Goal: Information Seeking & Learning: Compare options

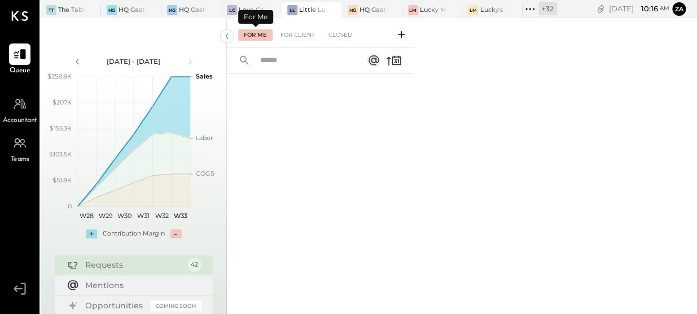
click at [268, 36] on div "For Me" at bounding box center [255, 34] width 34 height 11
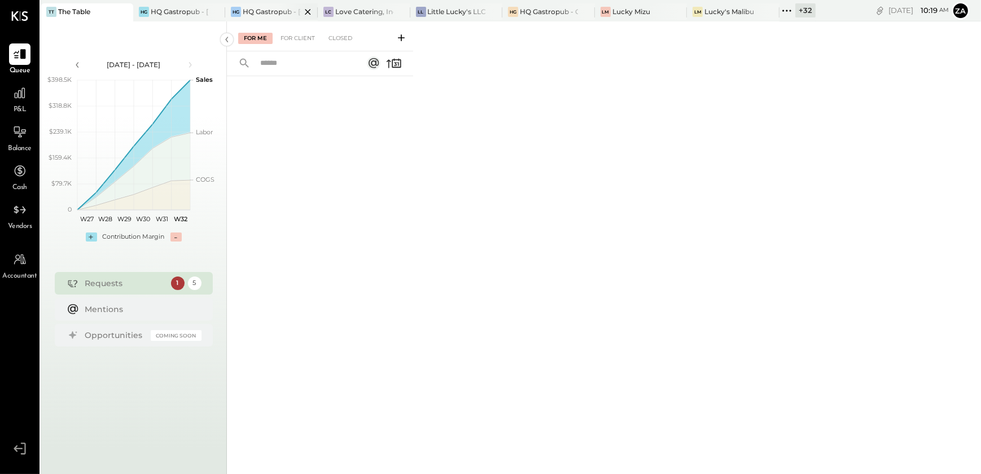
click at [274, 12] on div "HQ Gastropub - [GEOGRAPHIC_DATA]" at bounding box center [272, 12] width 58 height 10
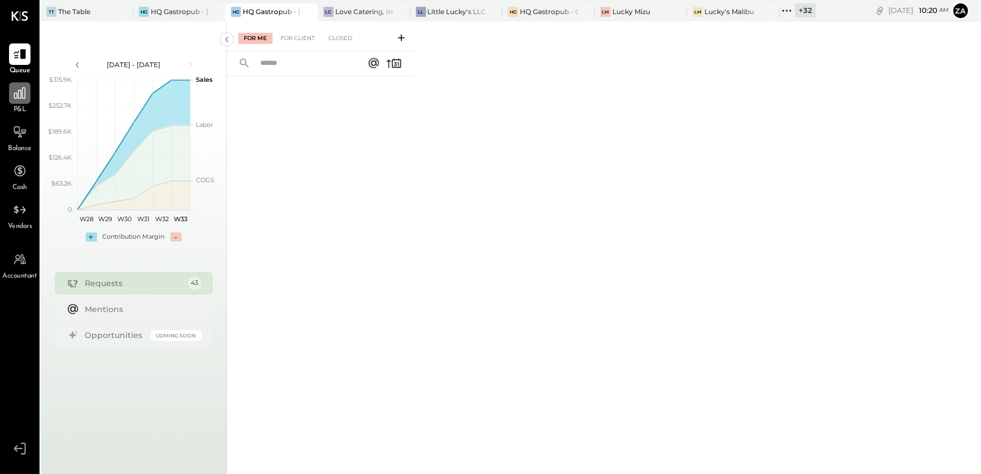
click at [16, 94] on icon at bounding box center [19, 92] width 11 height 11
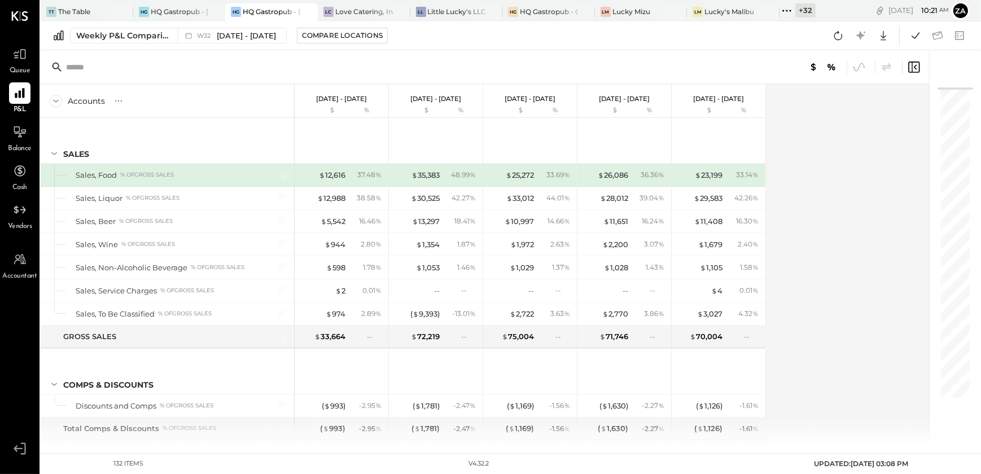
click at [147, 27] on div "Weekly P&L Comparison W32 [DATE] - [DATE] Compare Locations Google Sheets Excel" at bounding box center [511, 35] width 940 height 29
click at [143, 33] on div "Weekly P&L Comparison" at bounding box center [123, 35] width 95 height 11
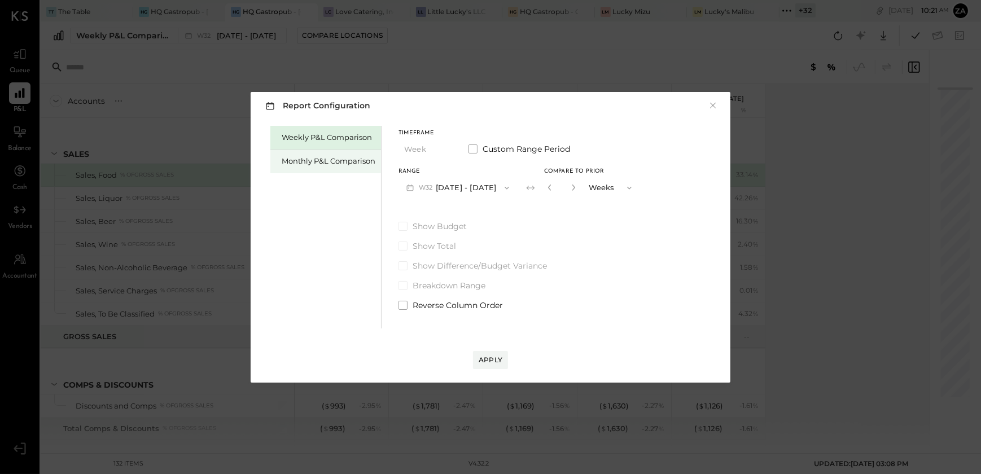
click at [348, 159] on div "Monthly P&L Comparison" at bounding box center [329, 161] width 94 height 11
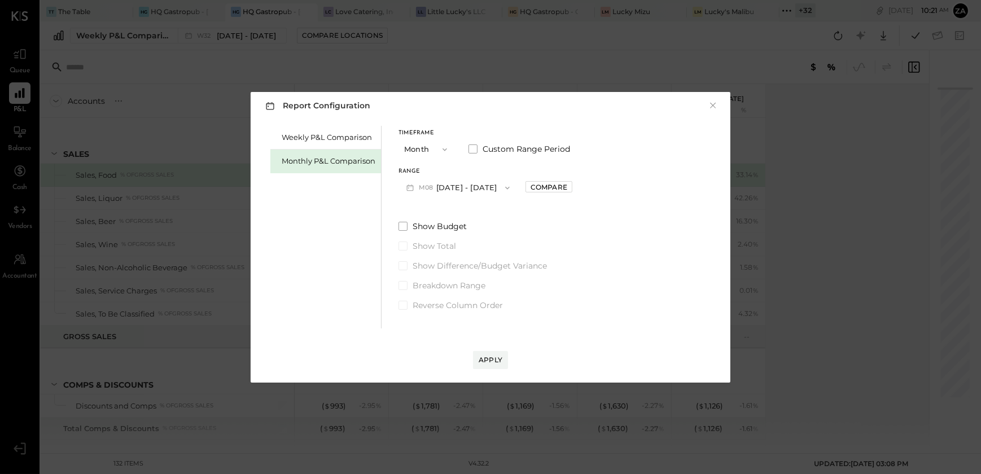
click at [503, 185] on icon "button" at bounding box center [507, 187] width 9 height 9
click at [483, 204] on div "M07 [DATE] - [DATE]" at bounding box center [463, 213] width 129 height 24
click at [547, 188] on div "Compare" at bounding box center [548, 187] width 37 height 10
click at [570, 187] on icon "button" at bounding box center [573, 187] width 7 height 7
type input "*"
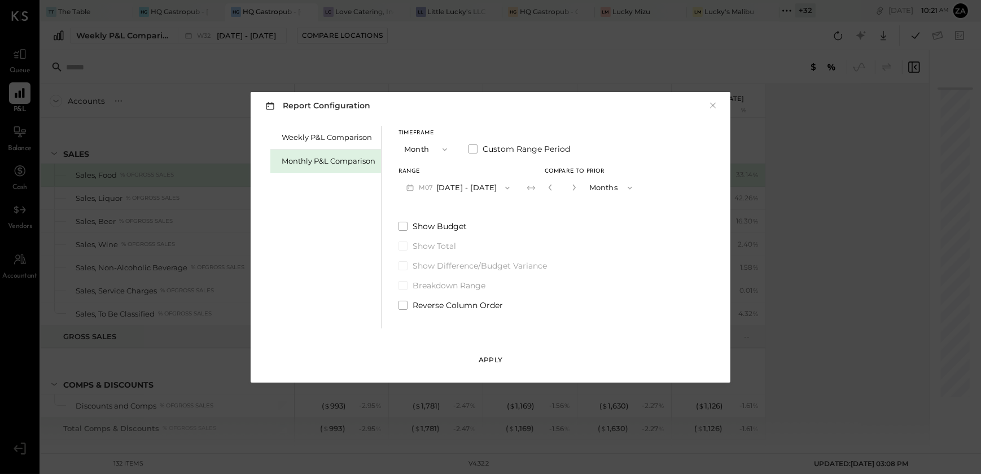
click at [485, 358] on div "Apply" at bounding box center [490, 360] width 24 height 10
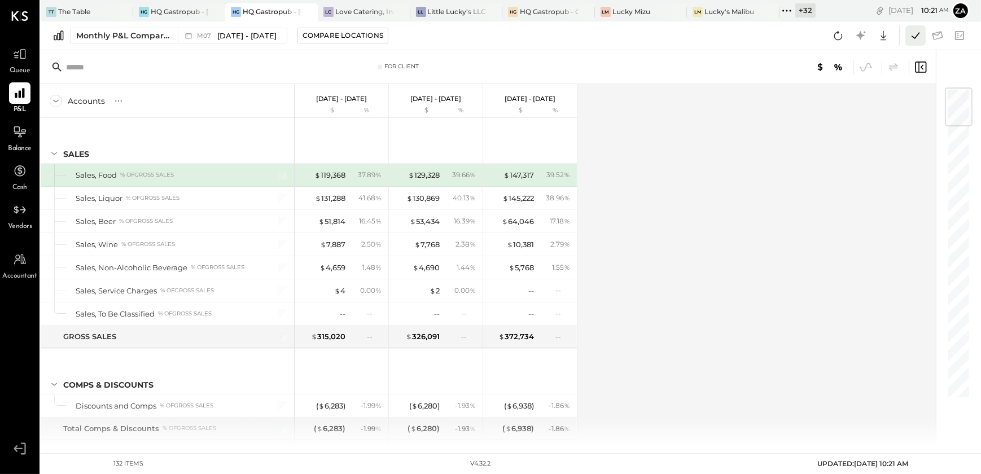
click at [917, 34] on icon at bounding box center [915, 35] width 15 height 15
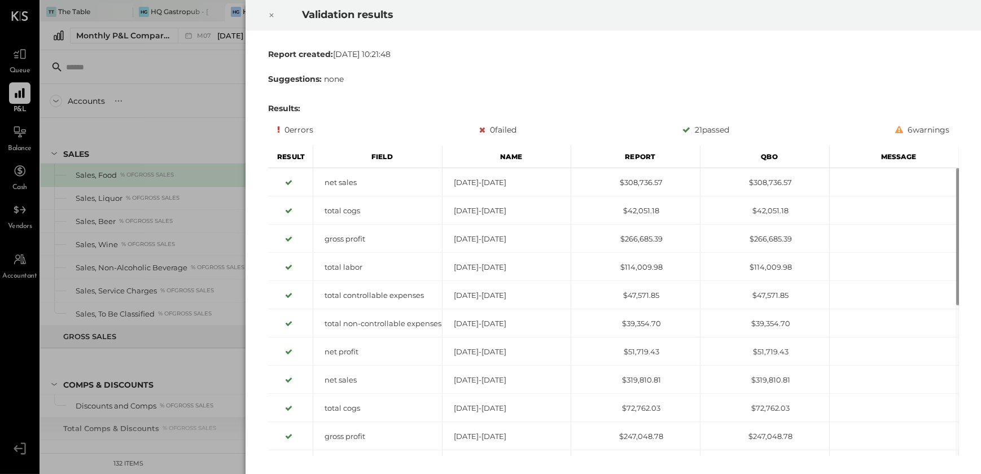
click at [270, 14] on icon at bounding box center [271, 16] width 4 height 4
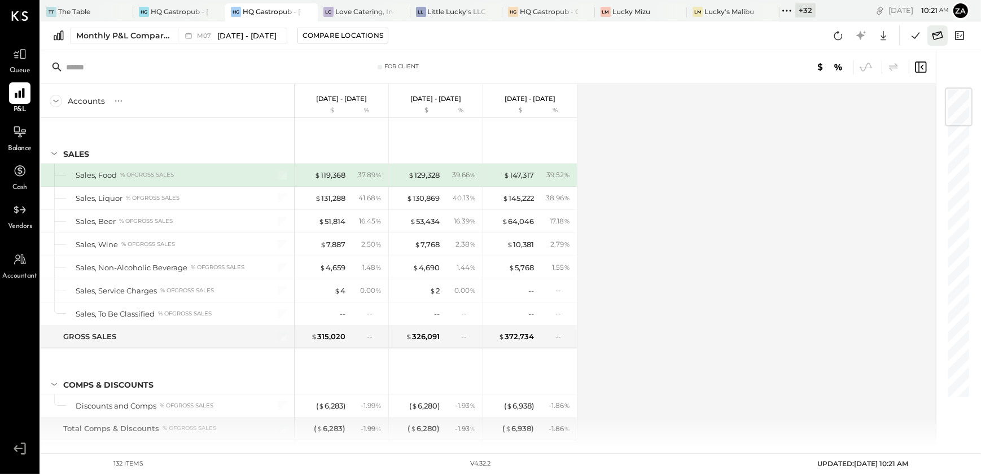
click at [941, 33] on icon at bounding box center [937, 35] width 11 height 8
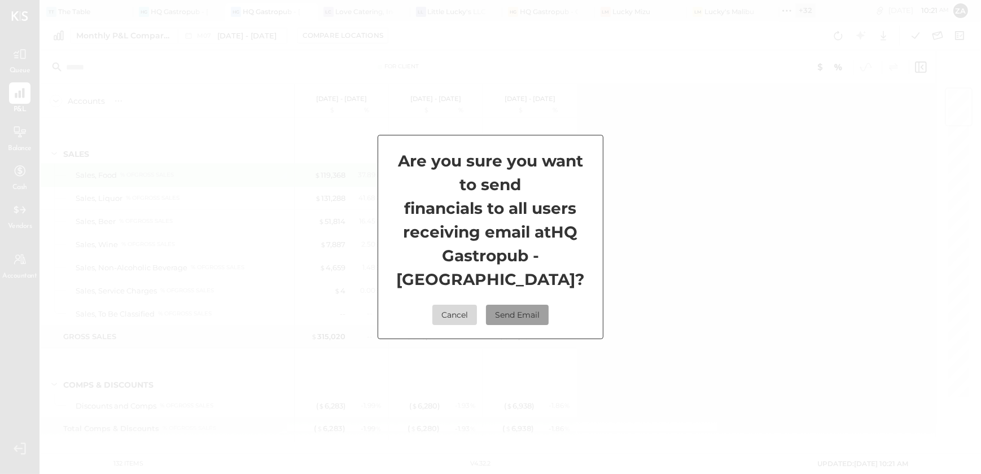
click at [524, 316] on button "Send Email" at bounding box center [517, 315] width 63 height 20
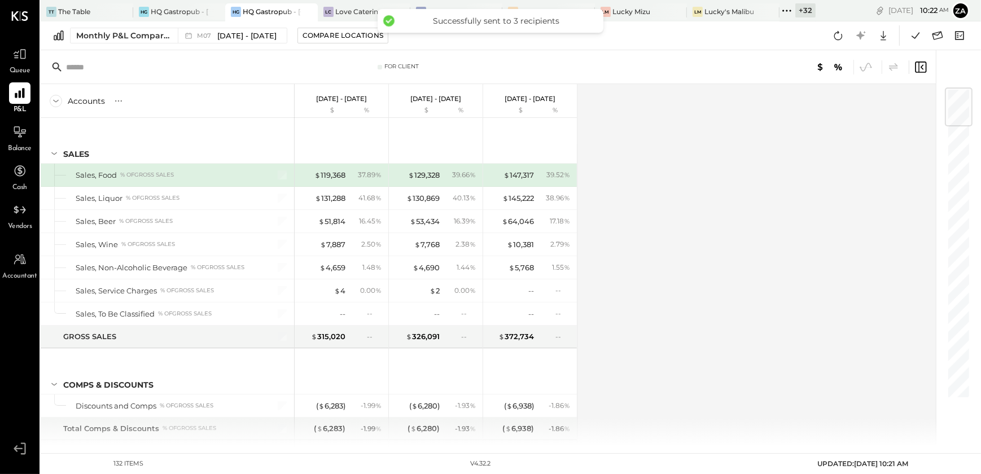
click at [785, 6] on icon at bounding box center [786, 10] width 15 height 15
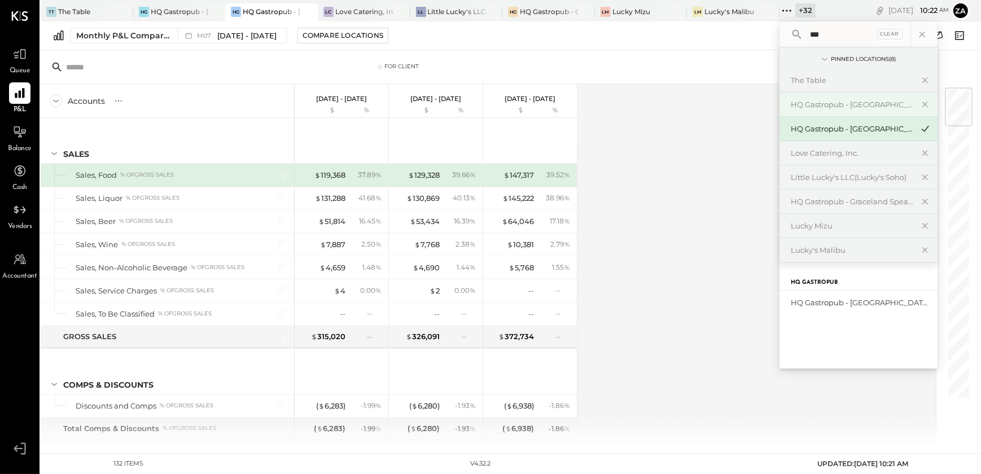
type input "**"
click at [858, 107] on div "HQ Gastropub - [GEOGRAPHIC_DATA]" at bounding box center [852, 104] width 122 height 11
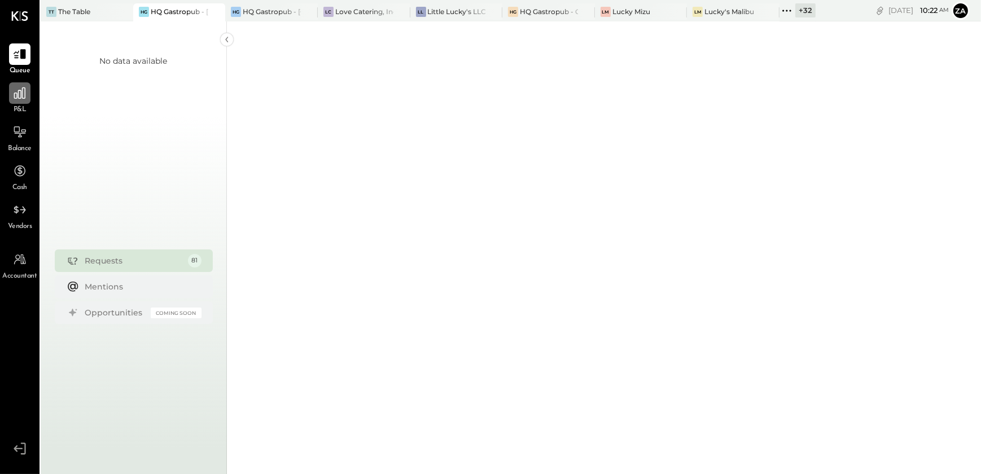
click at [23, 102] on div at bounding box center [19, 92] width 21 height 21
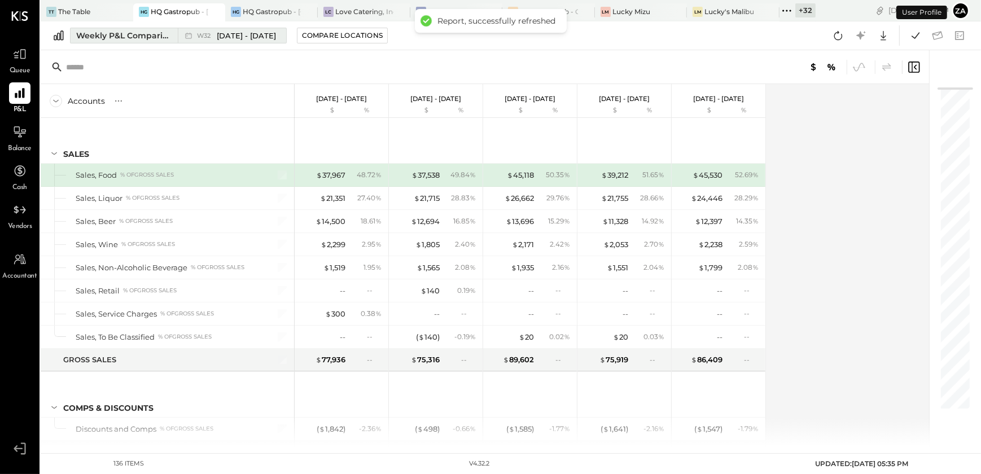
click at [138, 33] on div "Weekly P&L Comparison" at bounding box center [123, 35] width 95 height 11
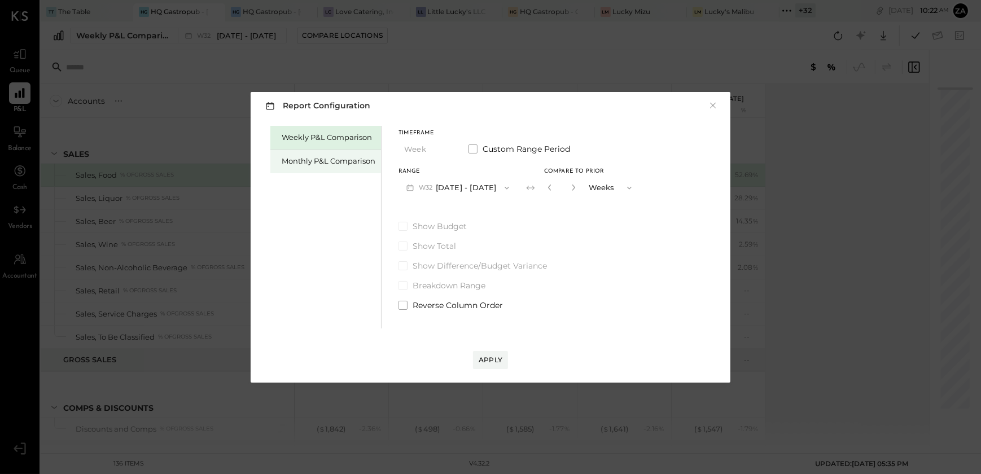
click at [305, 159] on div "Monthly P&L Comparison" at bounding box center [329, 161] width 94 height 11
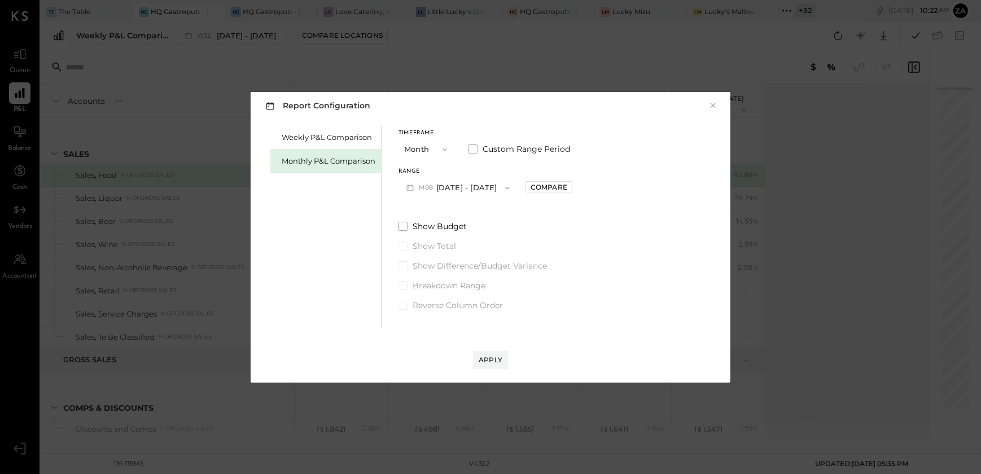
click at [508, 183] on button "M08 [DATE] - [DATE]" at bounding box center [457, 187] width 119 height 21
click at [471, 221] on div "M07 [DATE] - [DATE]" at bounding box center [463, 213] width 129 height 24
click at [551, 186] on div "Compare" at bounding box center [548, 187] width 37 height 10
click at [569, 190] on button "button" at bounding box center [573, 187] width 9 height 12
click at [570, 190] on icon "button" at bounding box center [573, 187] width 7 height 7
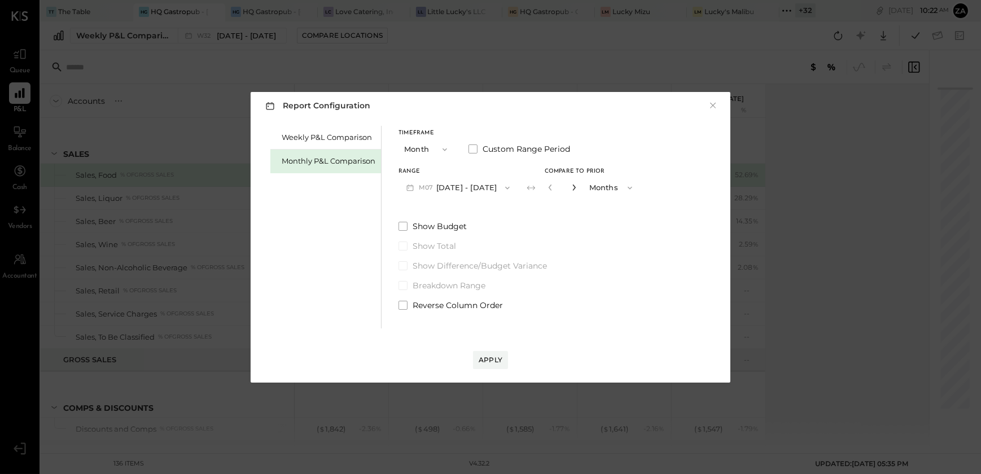
type input "*"
click at [492, 359] on div "Apply" at bounding box center [490, 360] width 24 height 10
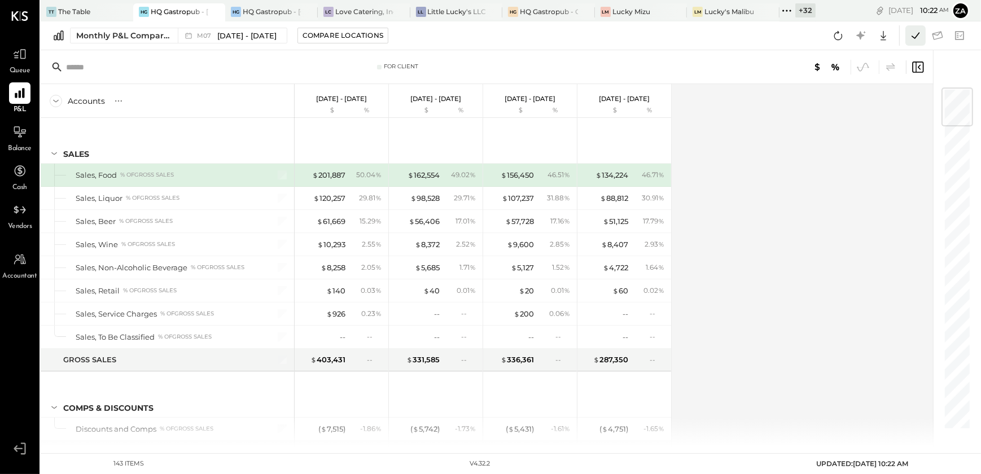
click at [917, 37] on icon at bounding box center [915, 35] width 15 height 15
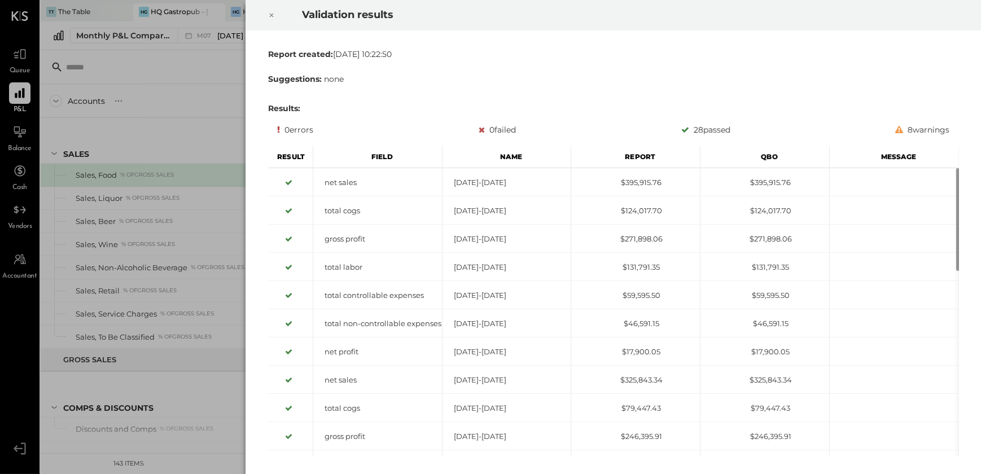
click at [268, 17] on icon at bounding box center [271, 15] width 7 height 14
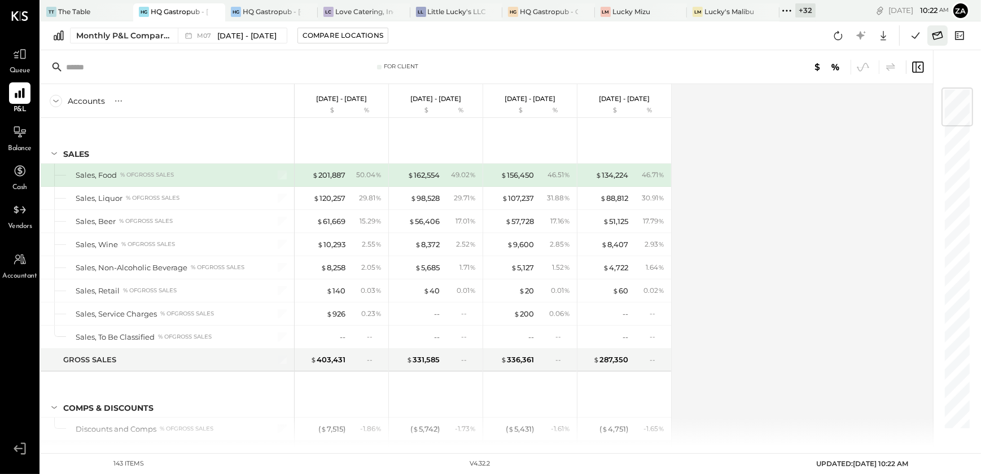
click at [937, 32] on icon at bounding box center [937, 35] width 15 height 15
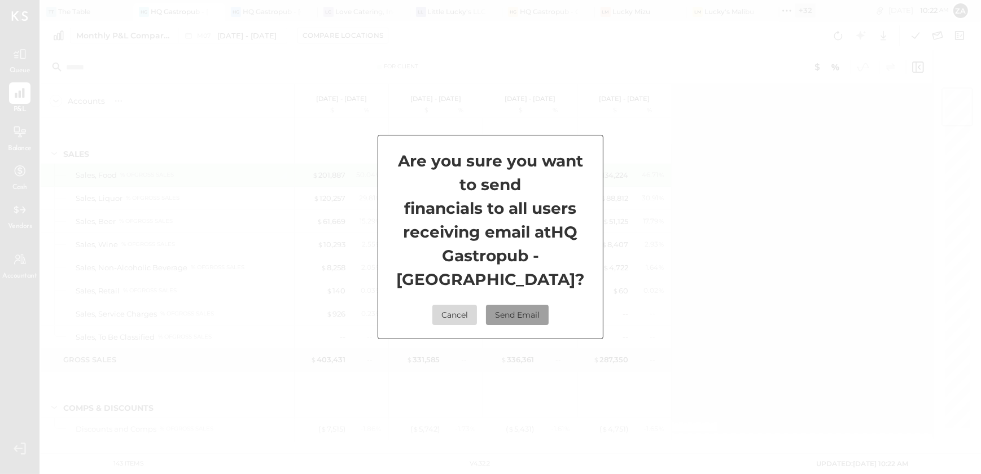
click at [520, 320] on button "Send Email" at bounding box center [517, 315] width 63 height 20
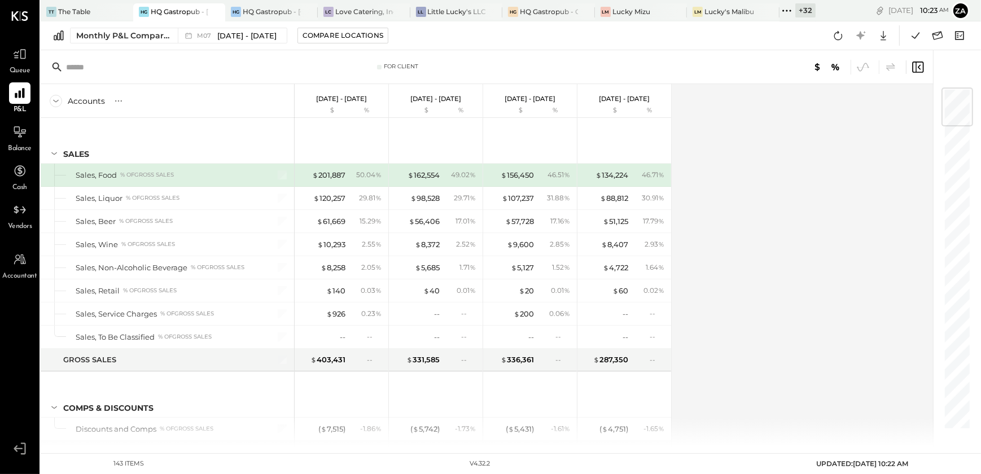
click at [749, 159] on div "Accounts S % GL [DATE] - [DATE] $ % [DATE] - [DATE] $ % [DATE] - [DATE] $ % [DA…" at bounding box center [488, 265] width 894 height 362
click at [86, 14] on div "The Table" at bounding box center [74, 12] width 32 height 10
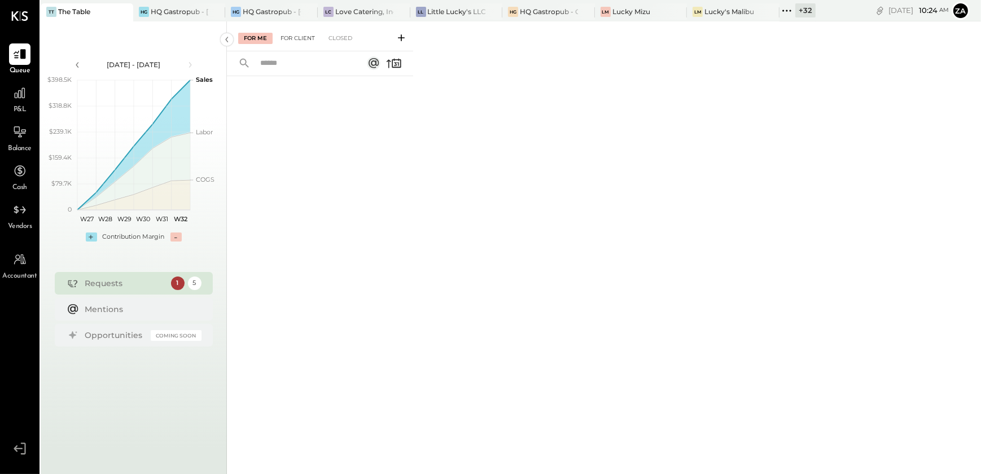
click at [298, 38] on div "For Client" at bounding box center [298, 38] width 46 height 11
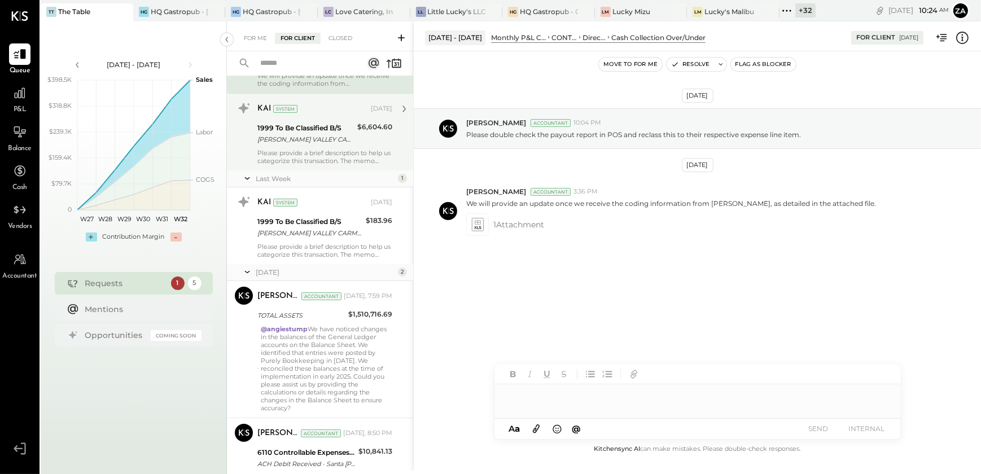
scroll to position [153, 0]
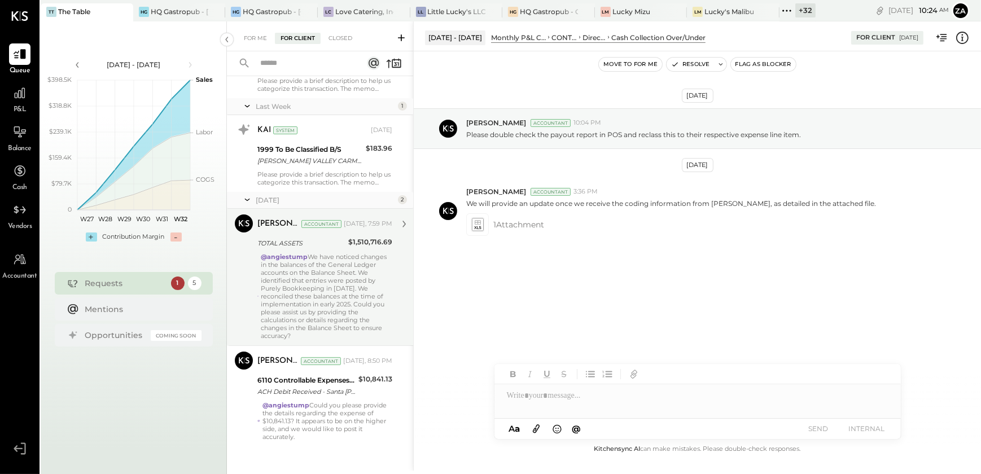
click at [295, 267] on div "@angiestump We have noticed changes in the balances of the General Ledger accou…" at bounding box center [326, 296] width 131 height 87
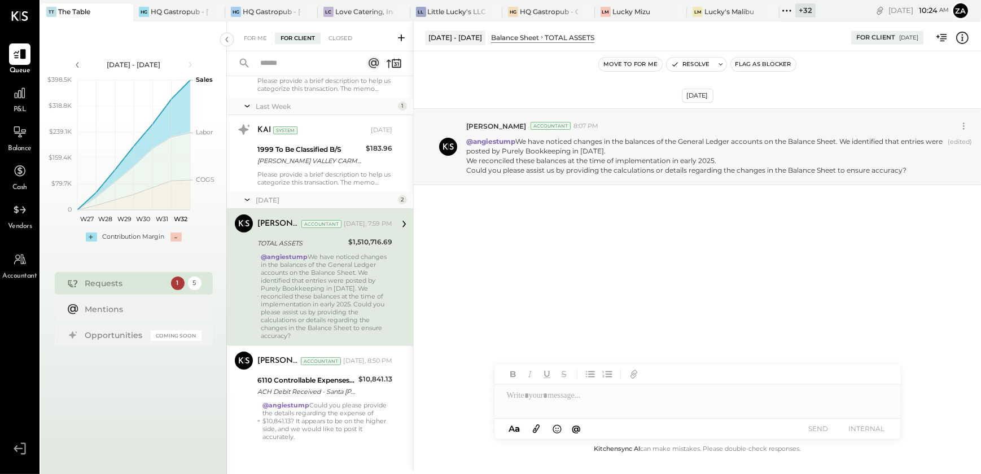
click at [684, 274] on div "[DATE] [PERSON_NAME] Accountant 8:07 PM @angiestump We have noticed changes in …" at bounding box center [697, 246] width 567 height 391
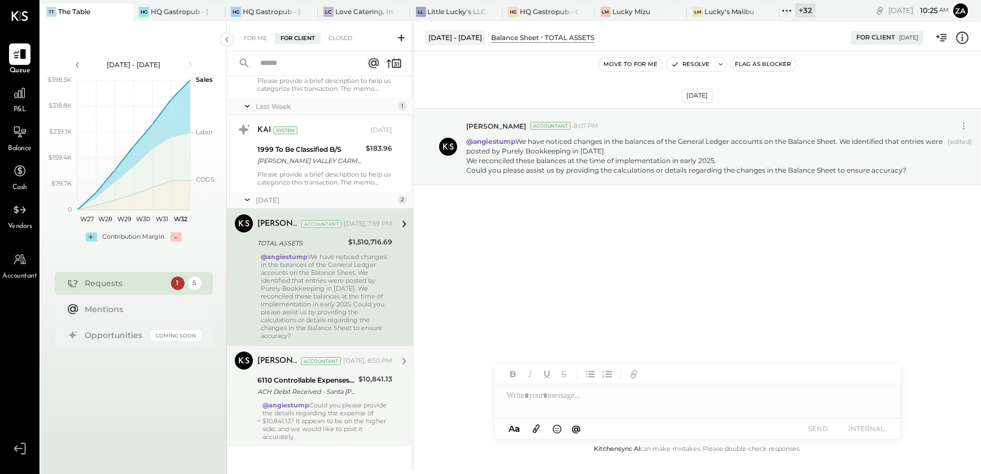
click at [336, 425] on div "@angiestump Could you please provide the details regarding the expense of $10,8…" at bounding box center [327, 420] width 130 height 39
